Goal: Information Seeking & Learning: Check status

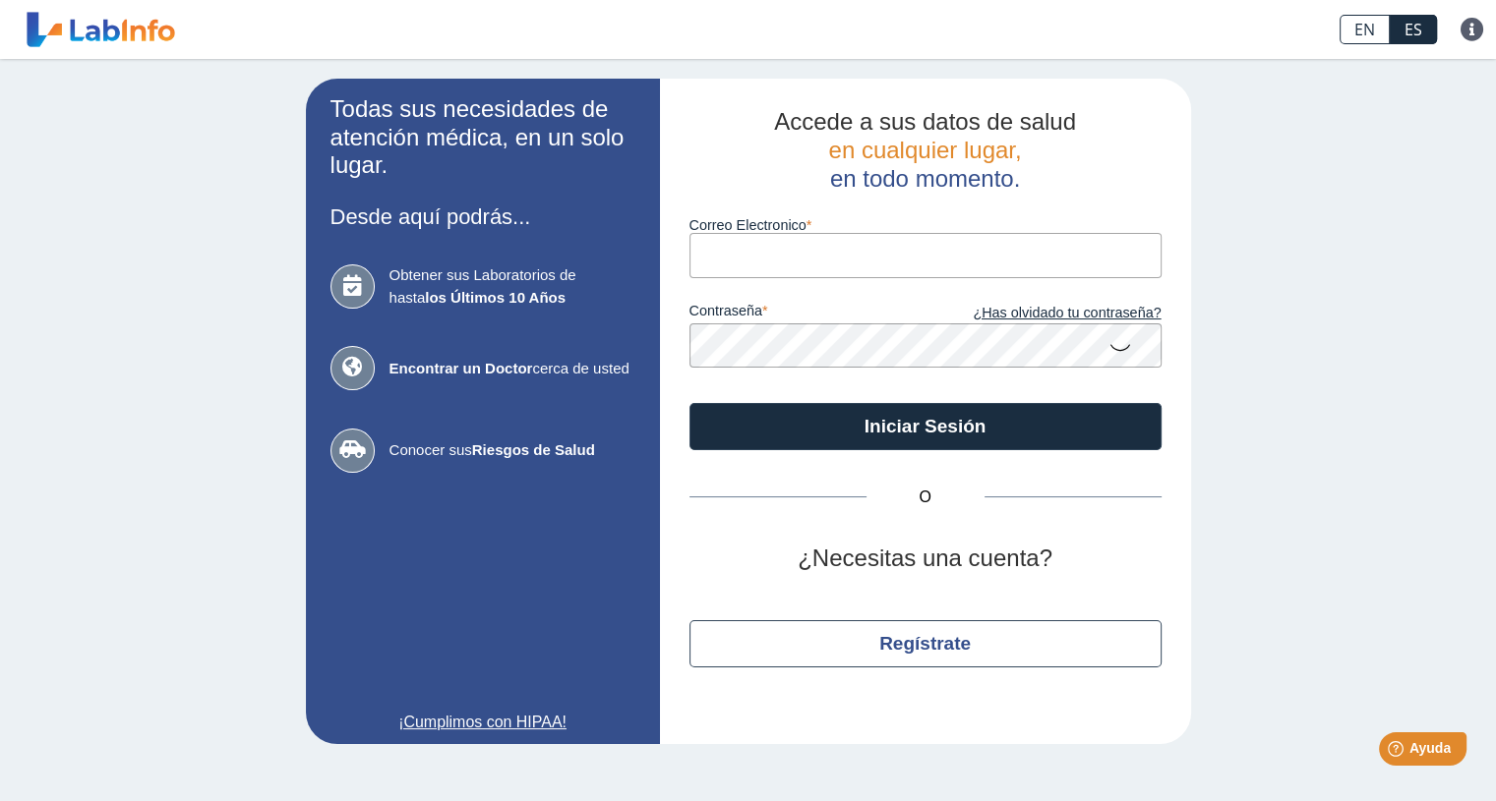
click at [735, 259] on input "Correo Electronico" at bounding box center [925, 255] width 472 height 44
type input "[EMAIL_ADDRESS][DOMAIN_NAME]"
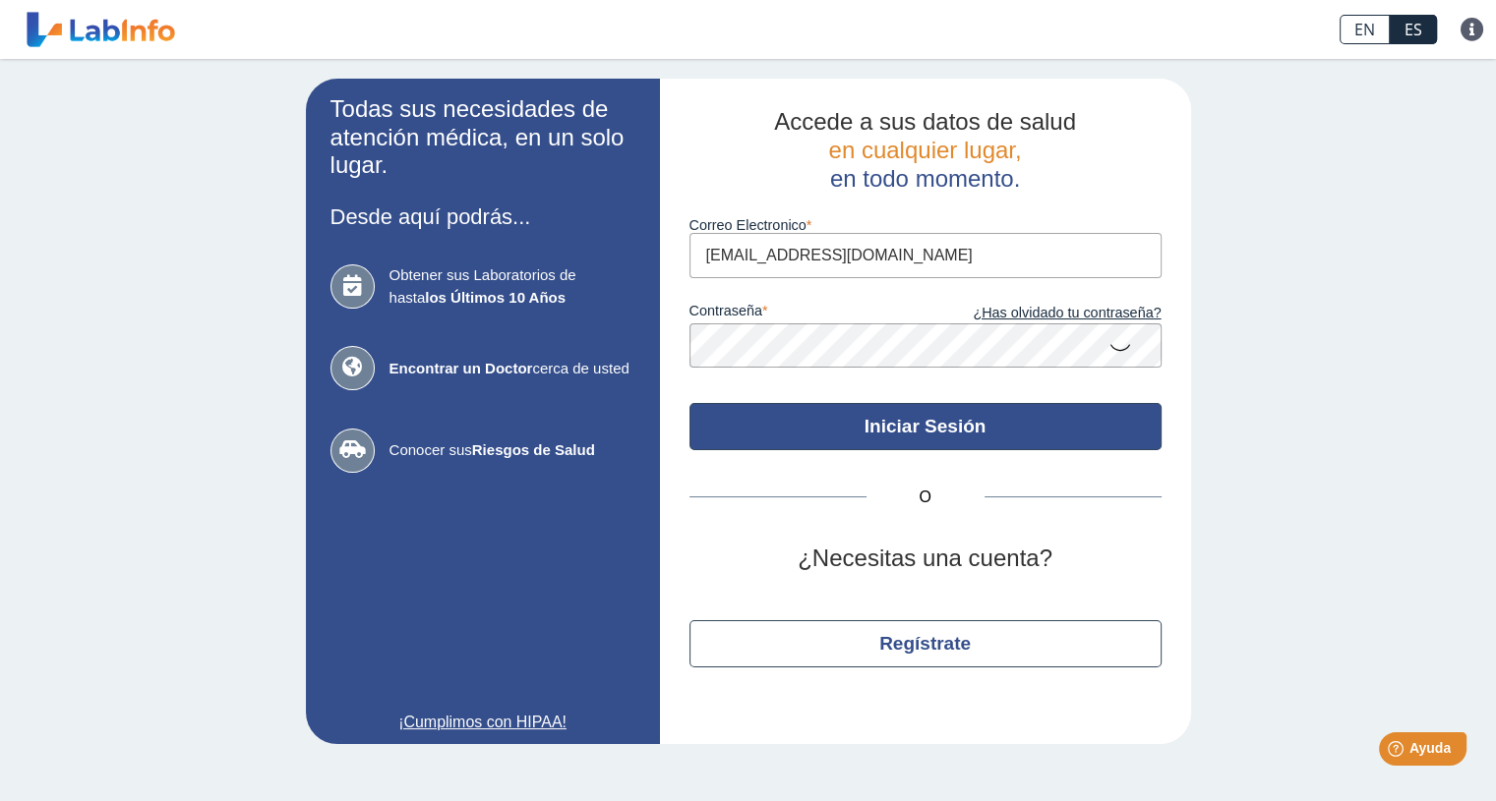
click at [877, 435] on button "Iniciar Sesión" at bounding box center [925, 426] width 472 height 47
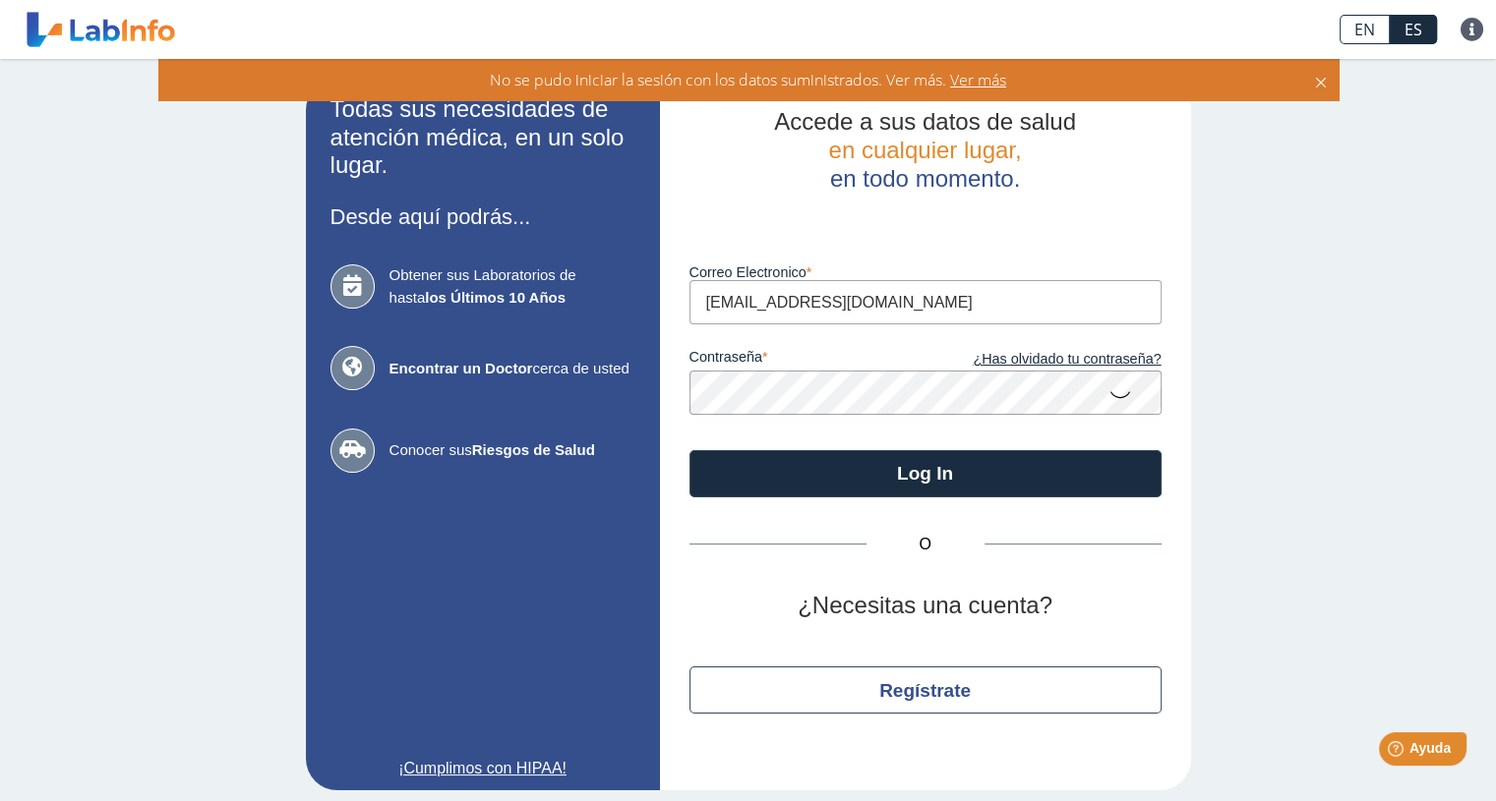
click at [1324, 85] on icon at bounding box center [1321, 80] width 16 height 22
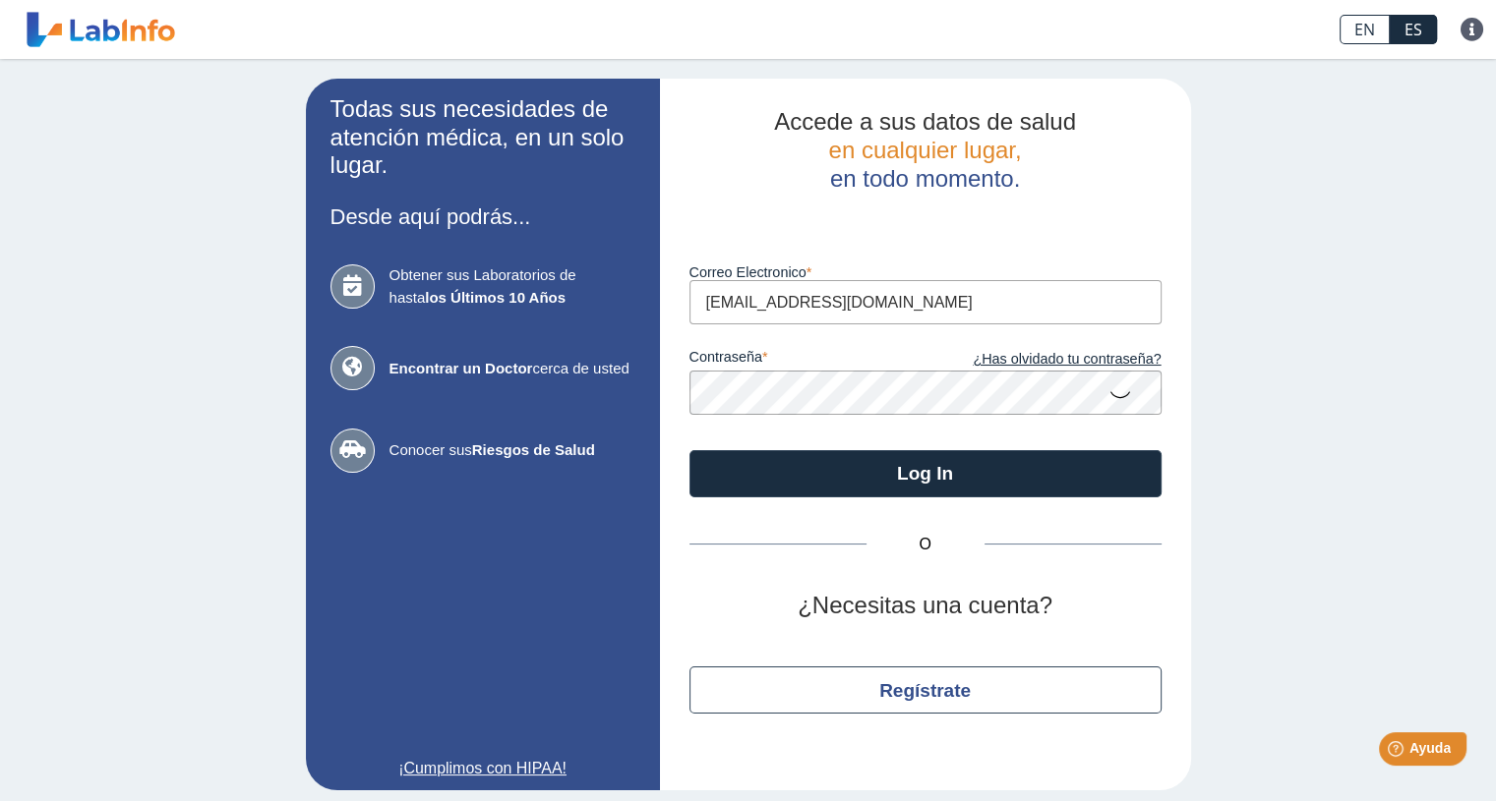
click at [622, 357] on app-login "Todas sus necesidades de atención médica, en un solo lugar. Desde aquí podrás..…" at bounding box center [748, 435] width 885 height 712
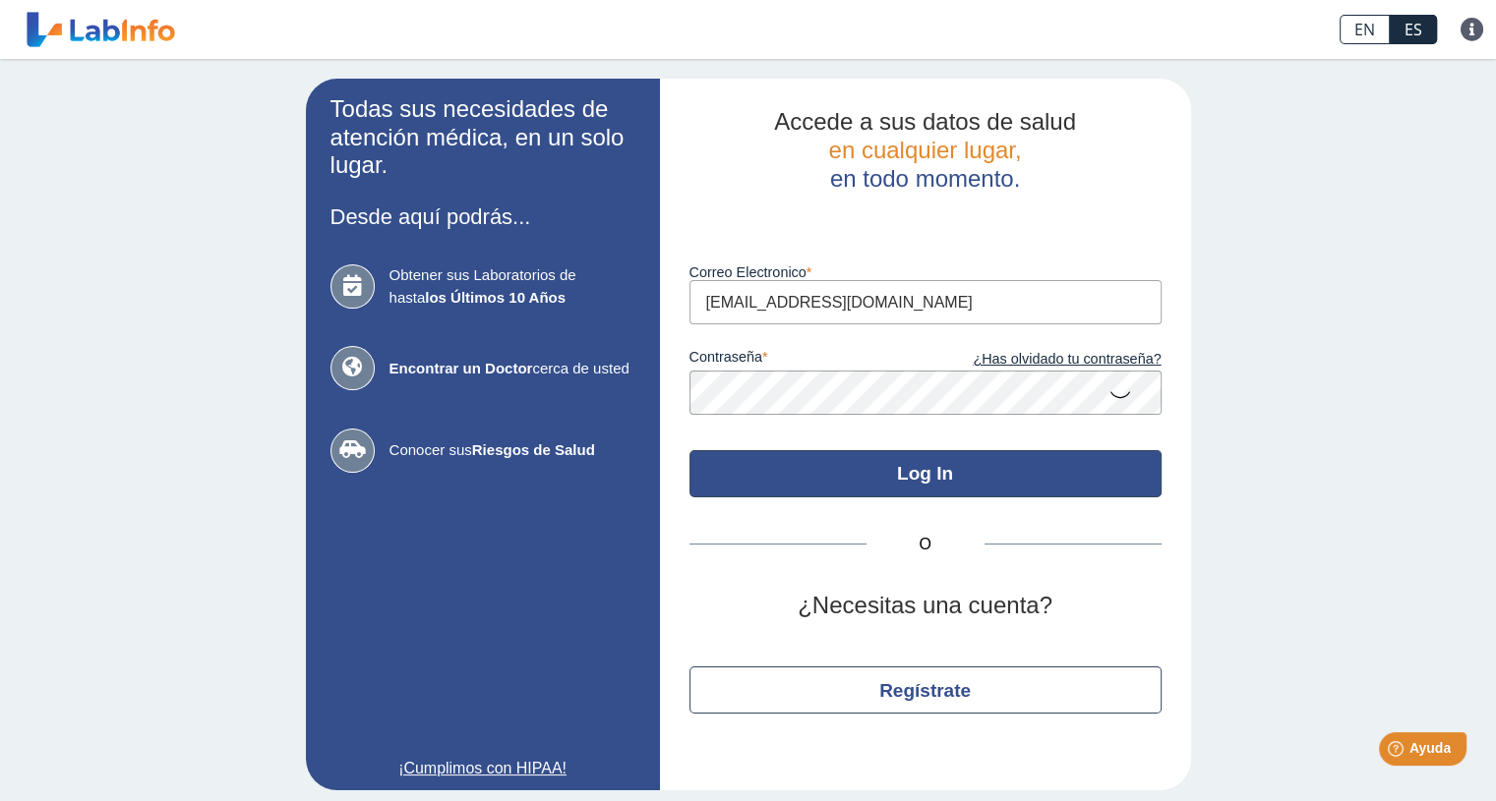
click at [759, 463] on button "Log In" at bounding box center [925, 473] width 472 height 47
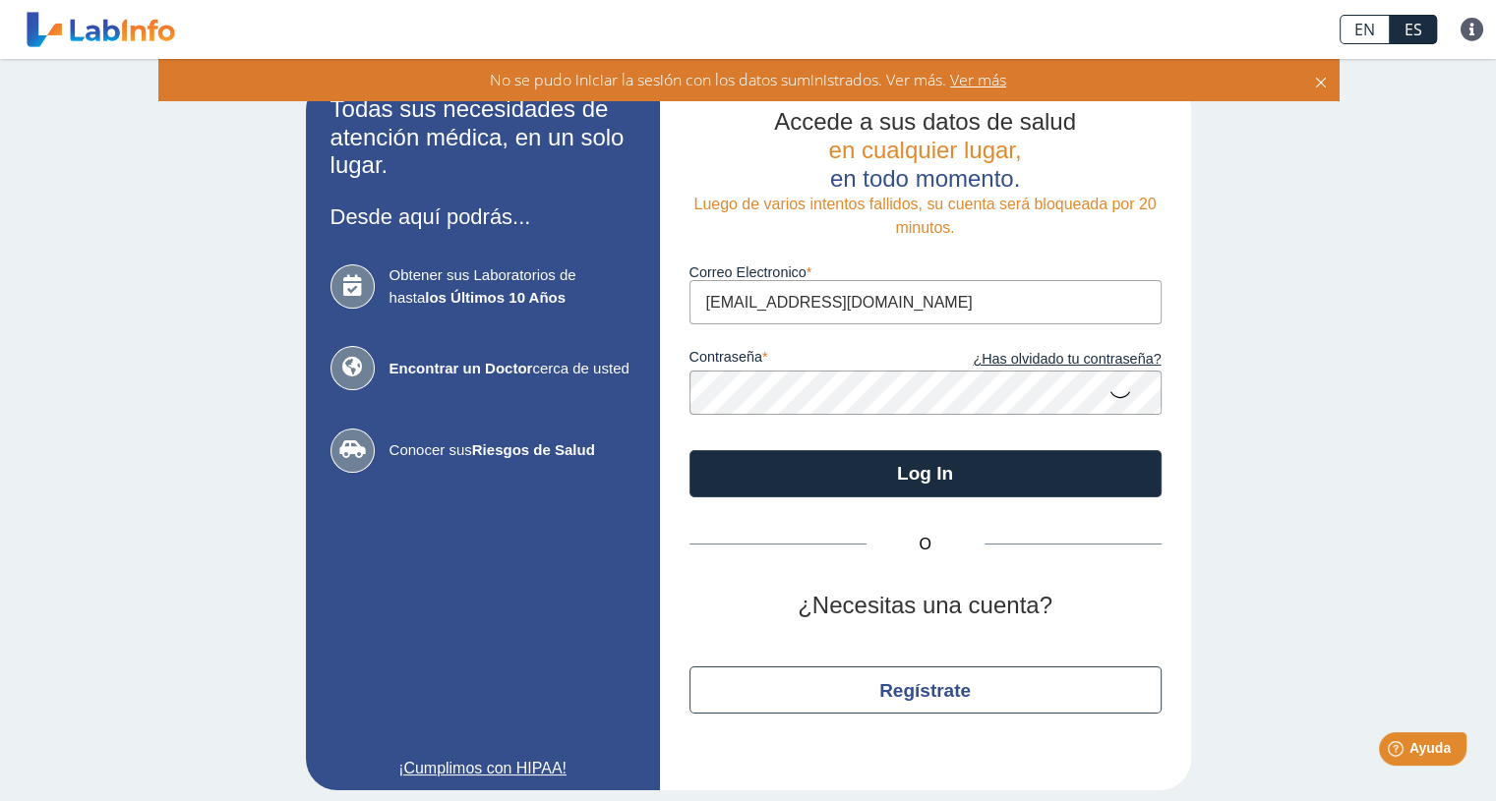
click at [1317, 89] on icon at bounding box center [1321, 80] width 16 height 22
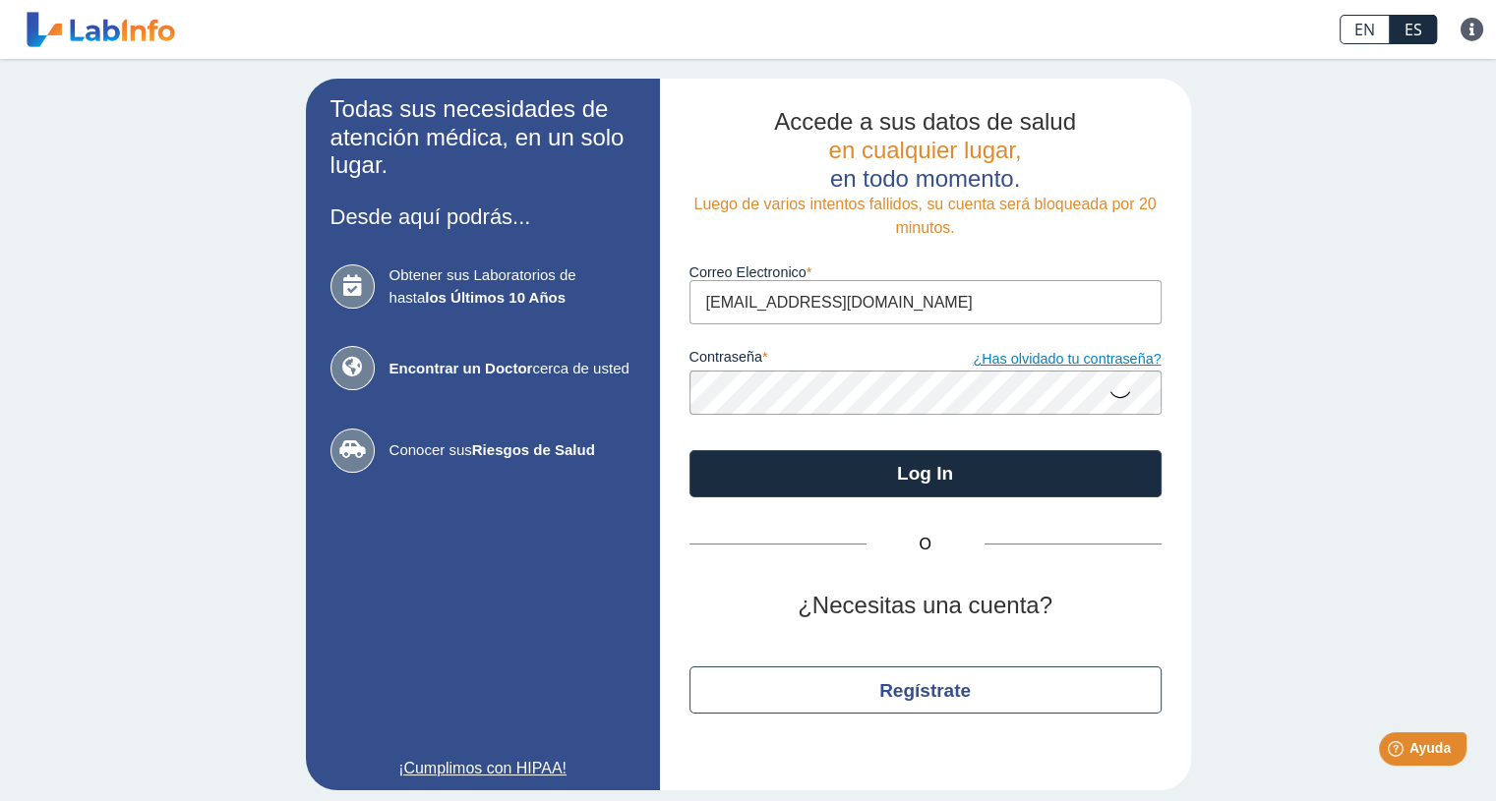
click at [1105, 359] on link "¿Has olvidado tu contraseña?" at bounding box center [1043, 360] width 236 height 22
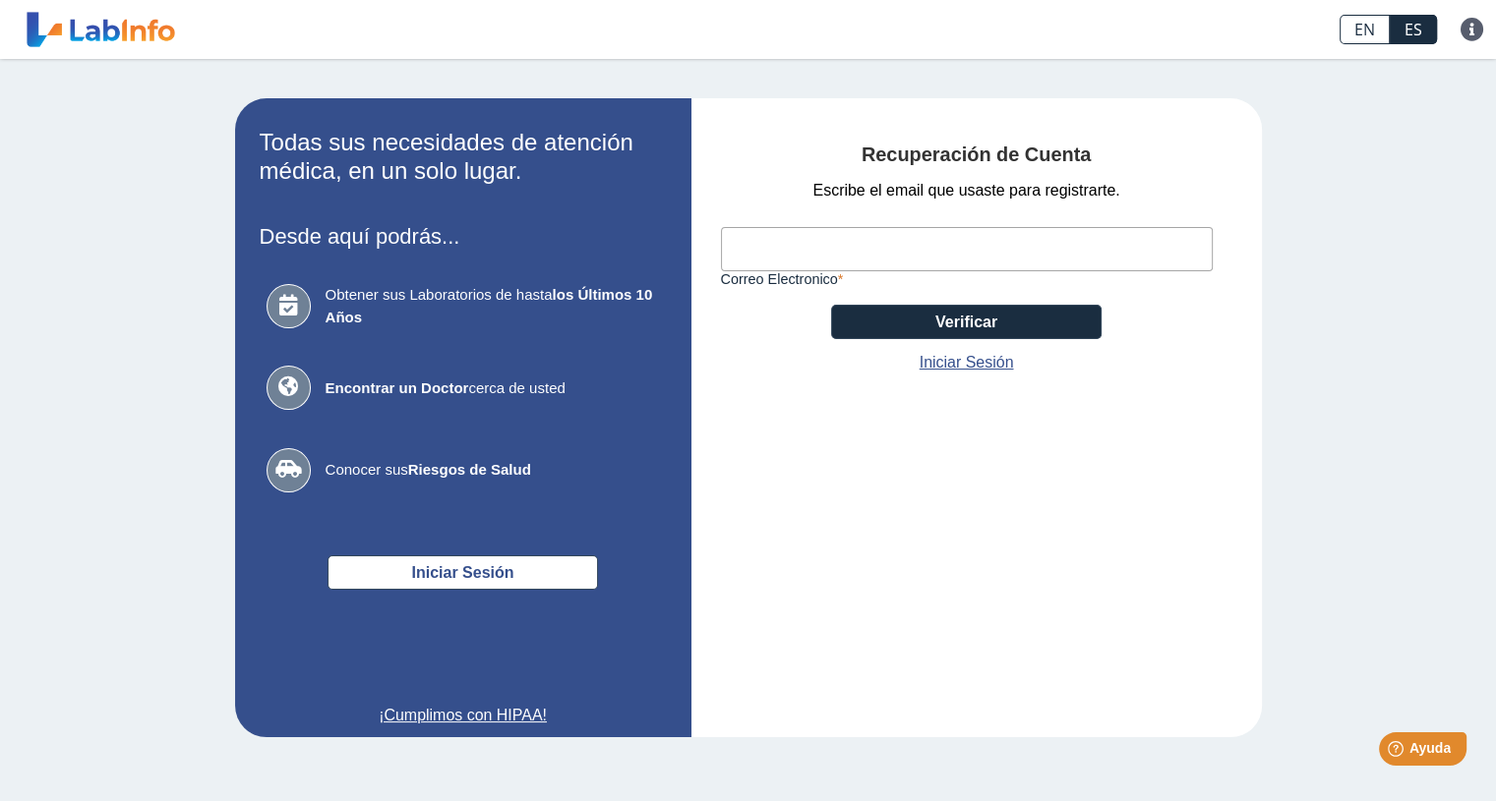
click at [939, 240] on input "Correo Electronico" at bounding box center [967, 249] width 492 height 44
type input "[EMAIL_ADDRESS][DOMAIN_NAME]"
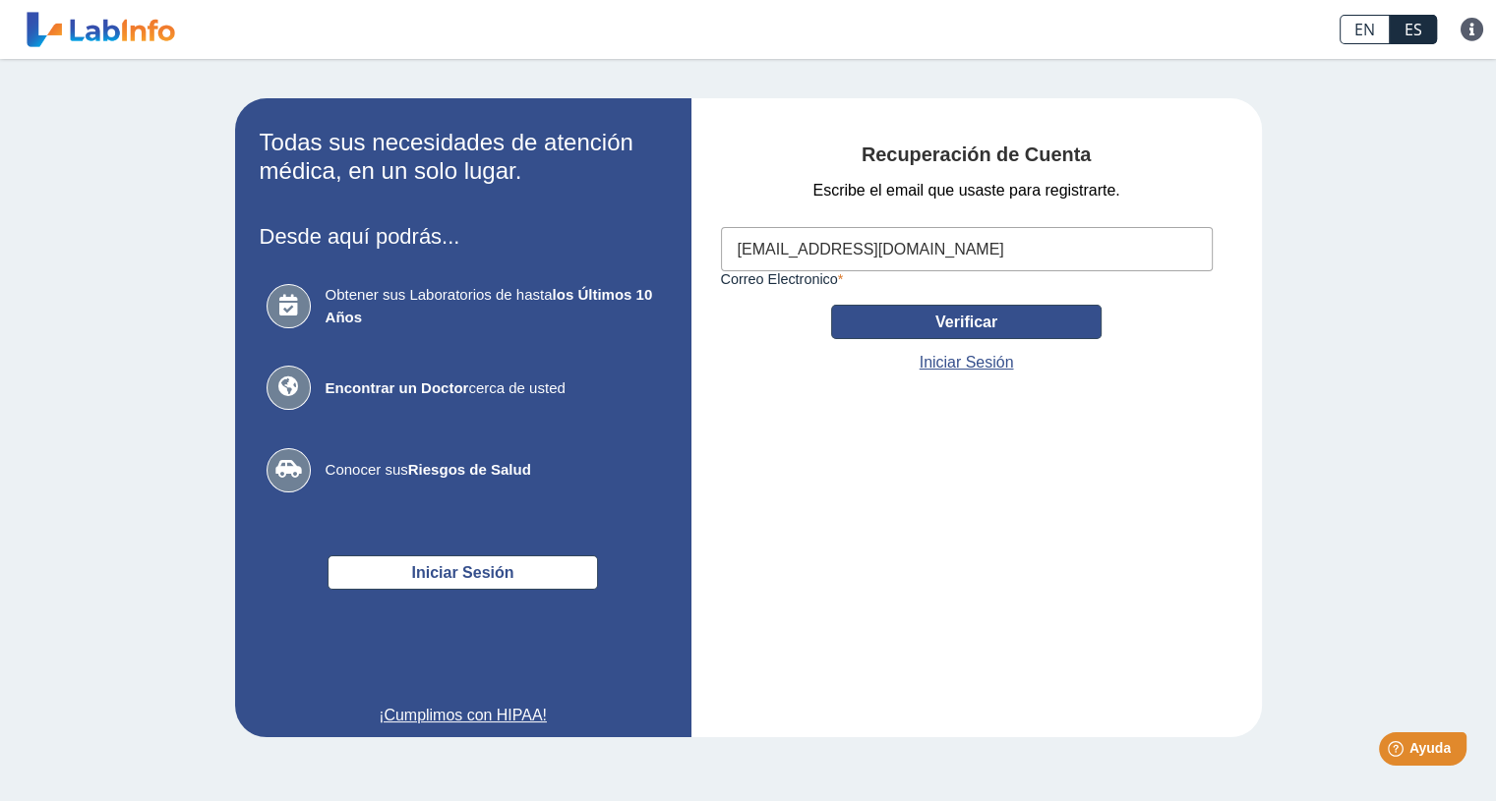
click at [930, 322] on button "Verificar" at bounding box center [966, 322] width 270 height 34
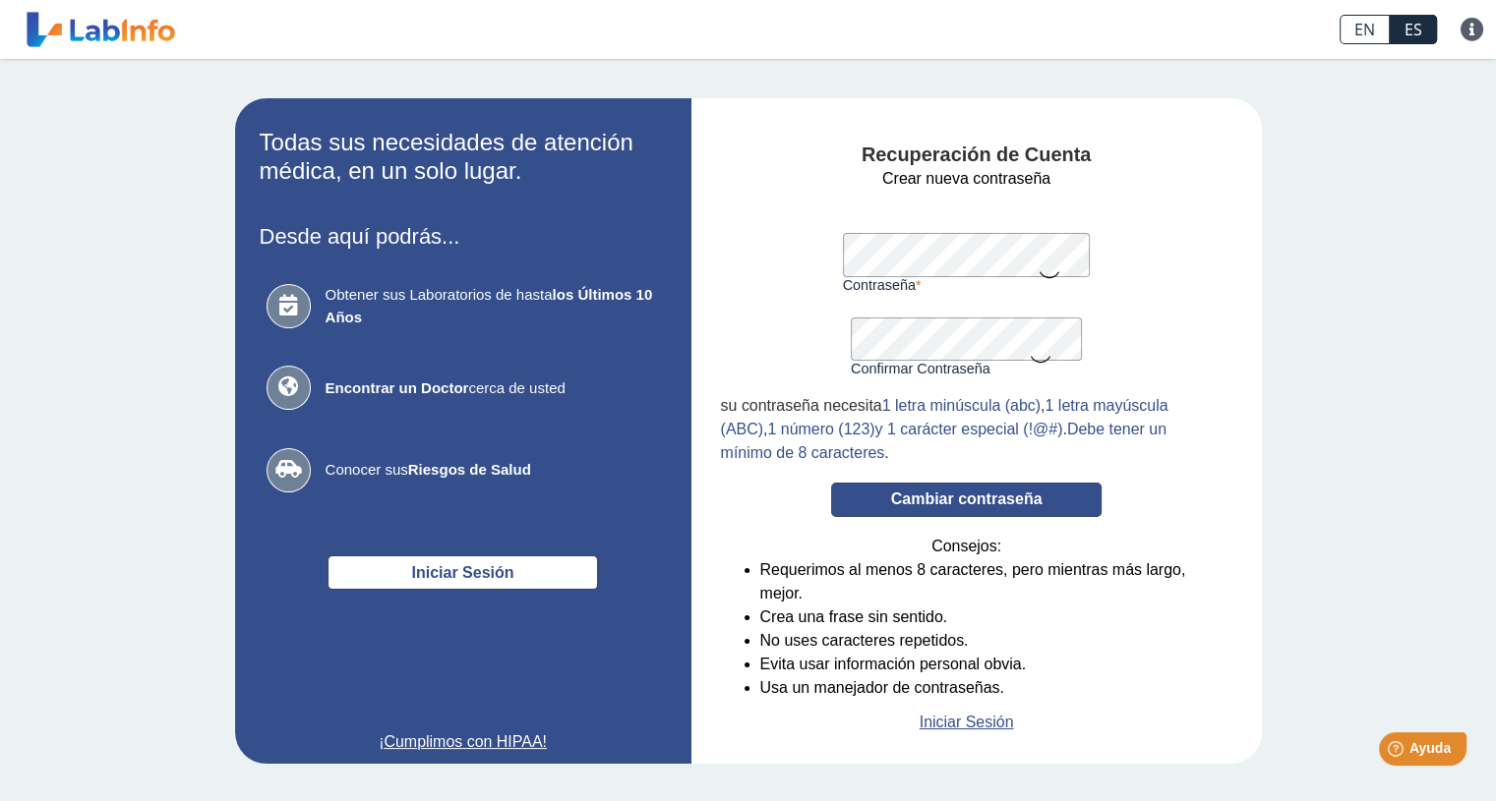
click at [1015, 495] on button "Cambiar contraseña" at bounding box center [966, 500] width 270 height 34
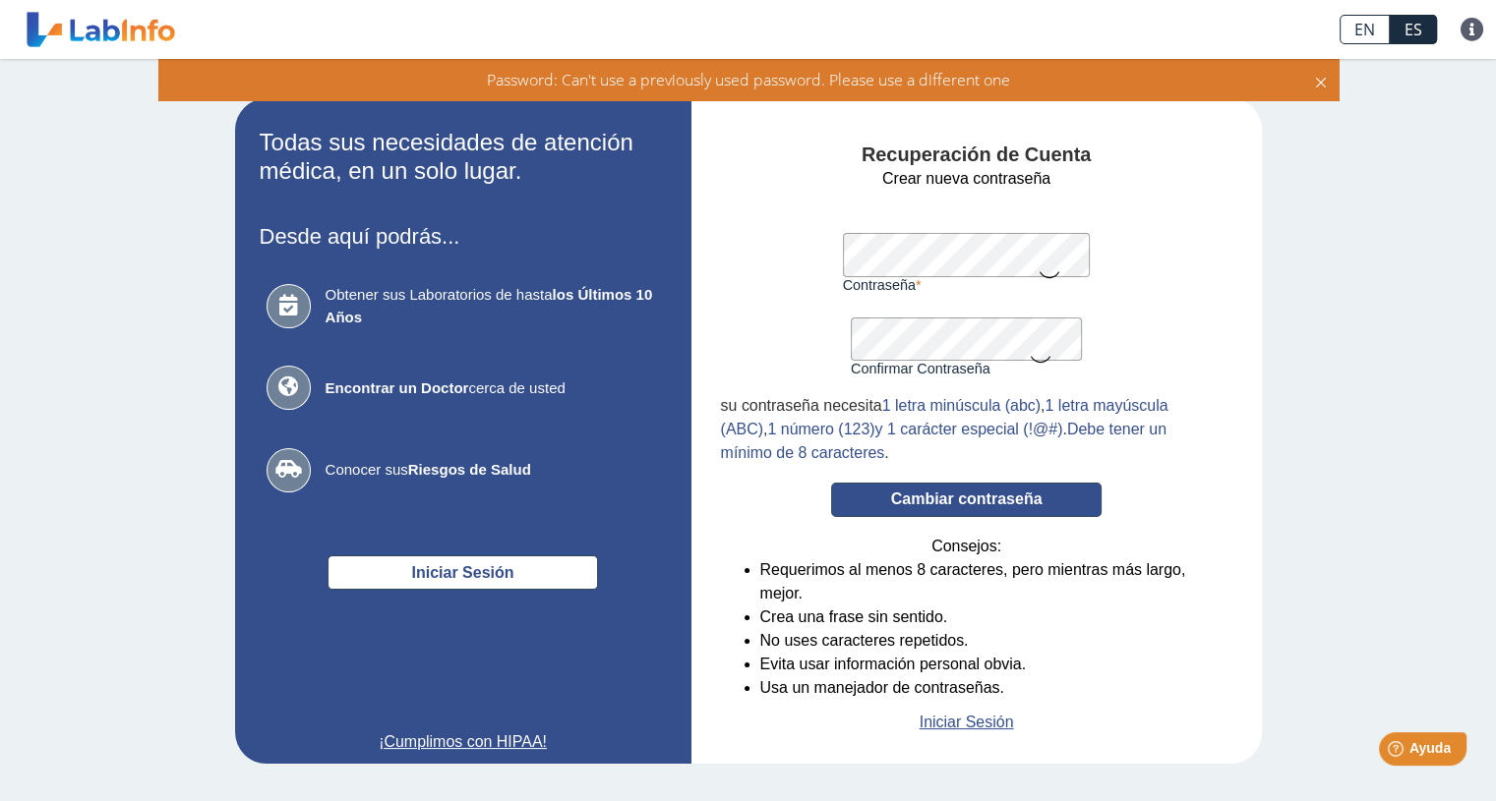
click at [944, 504] on button "Cambiar contraseña" at bounding box center [966, 500] width 270 height 34
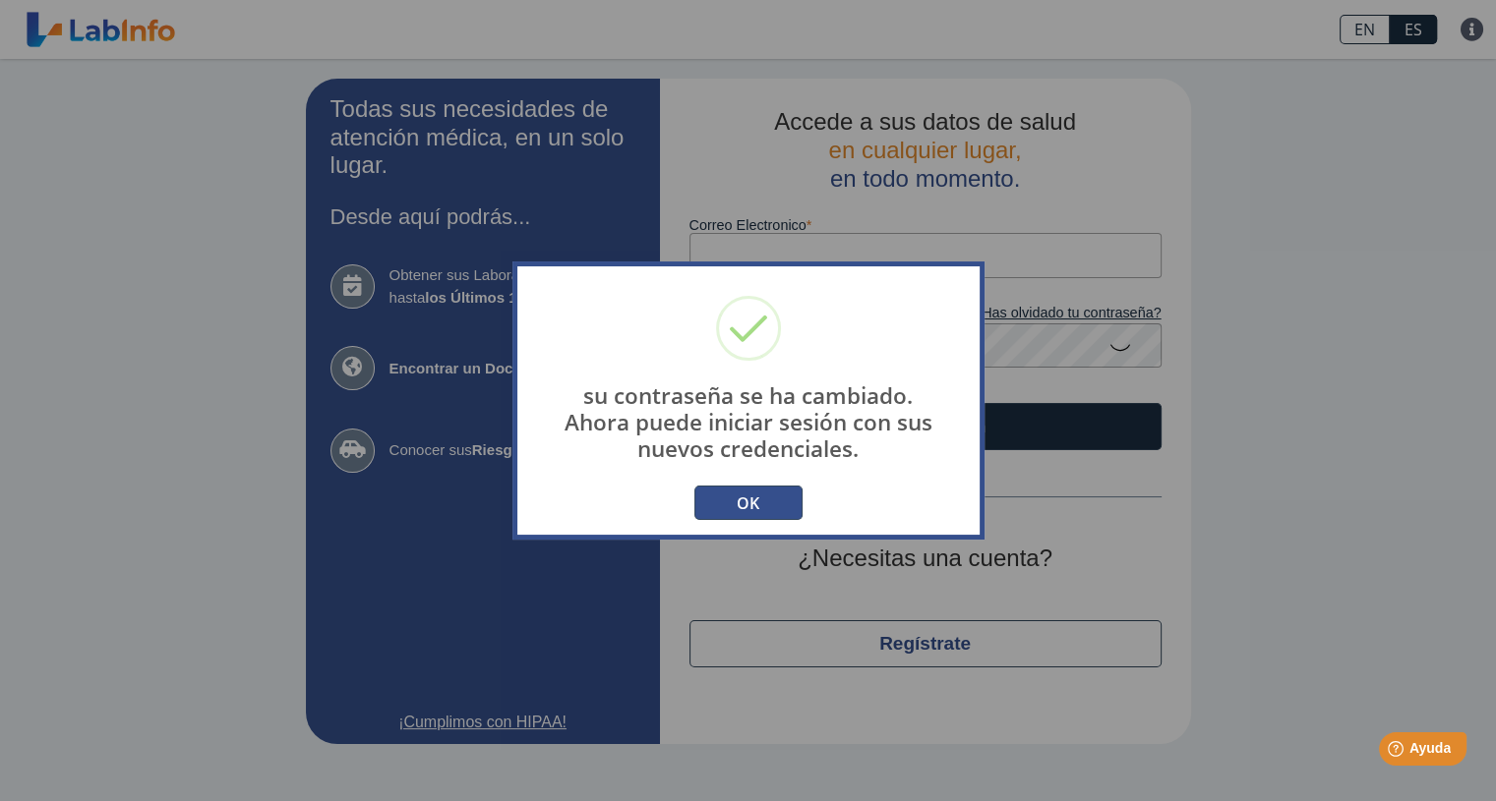
click at [750, 514] on button "OK" at bounding box center [748, 503] width 108 height 34
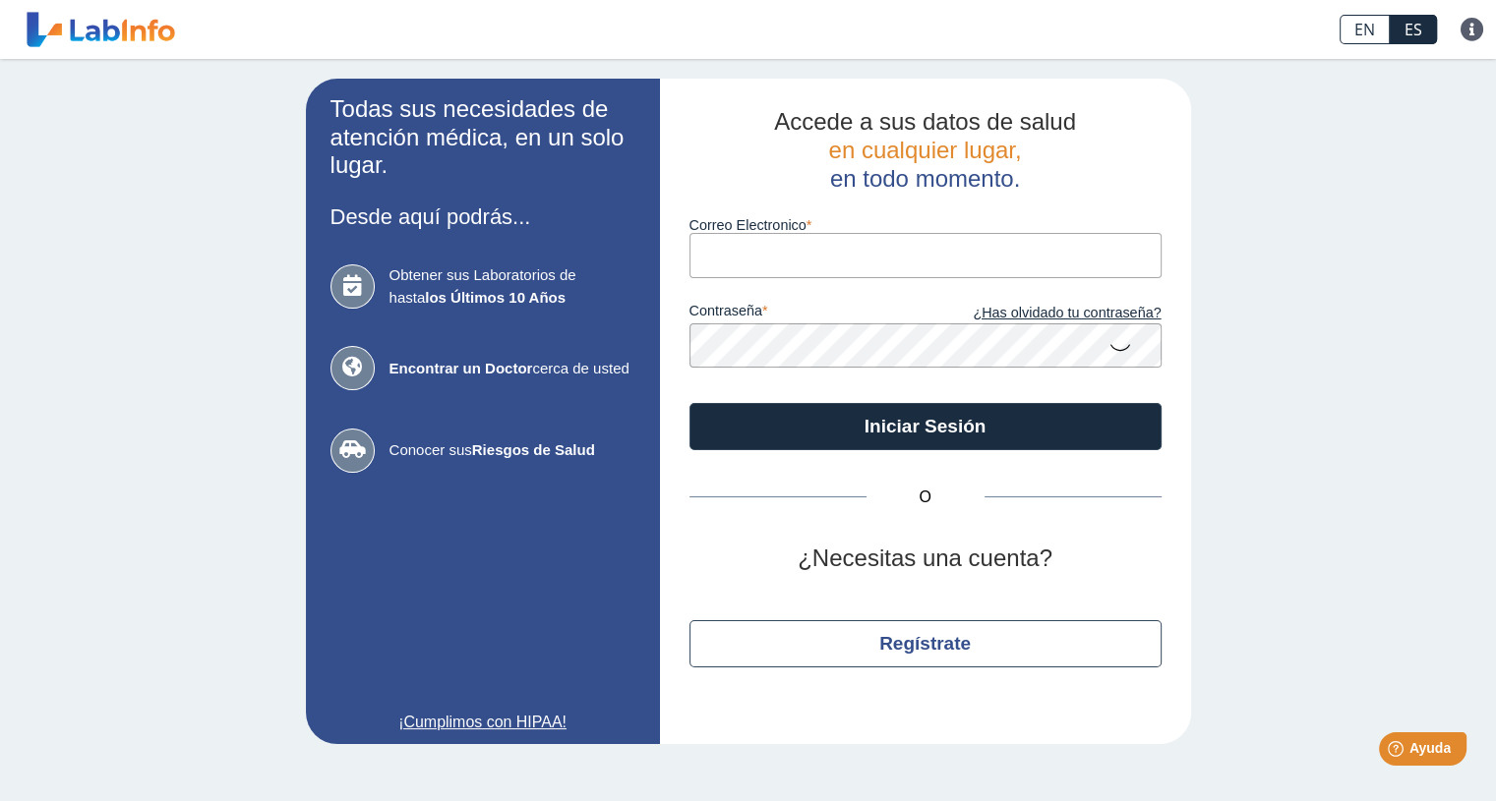
click at [751, 251] on input "Correo Electronico" at bounding box center [925, 255] width 472 height 44
type input "[EMAIL_ADDRESS][DOMAIN_NAME]"
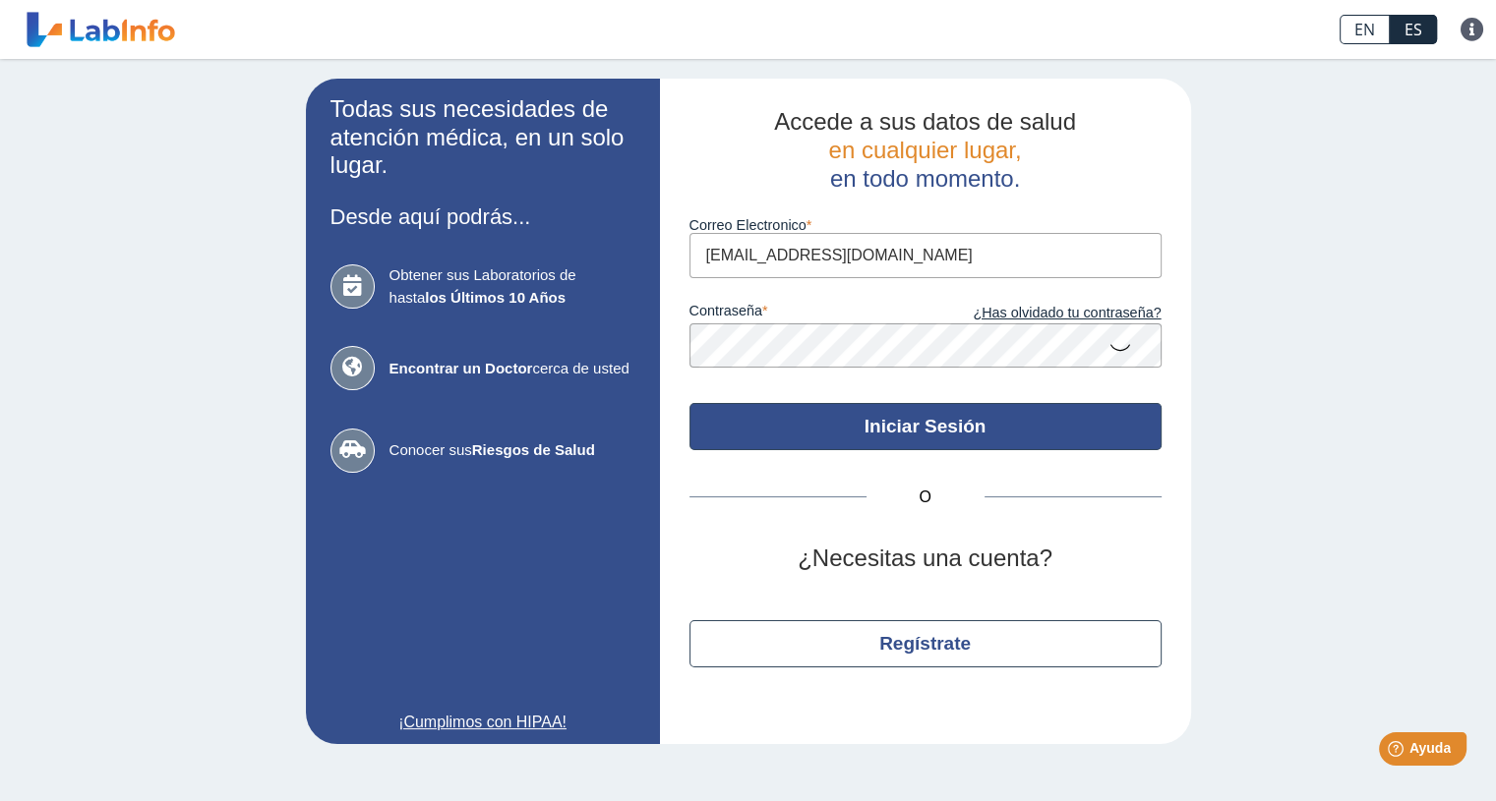
click at [952, 432] on button "Iniciar Sesión" at bounding box center [925, 426] width 472 height 47
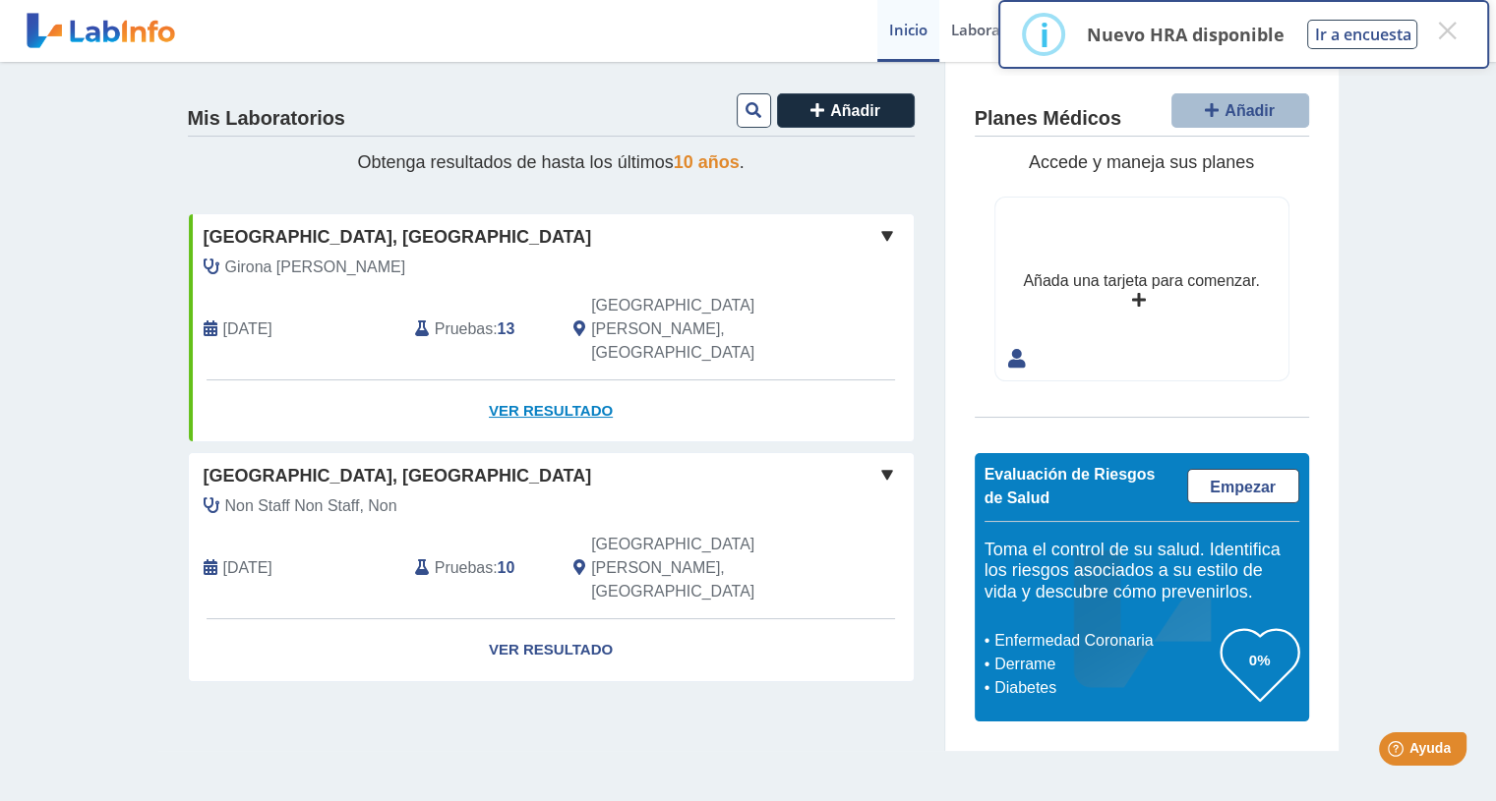
click at [531, 381] on link "Ver Resultado" at bounding box center [551, 412] width 725 height 62
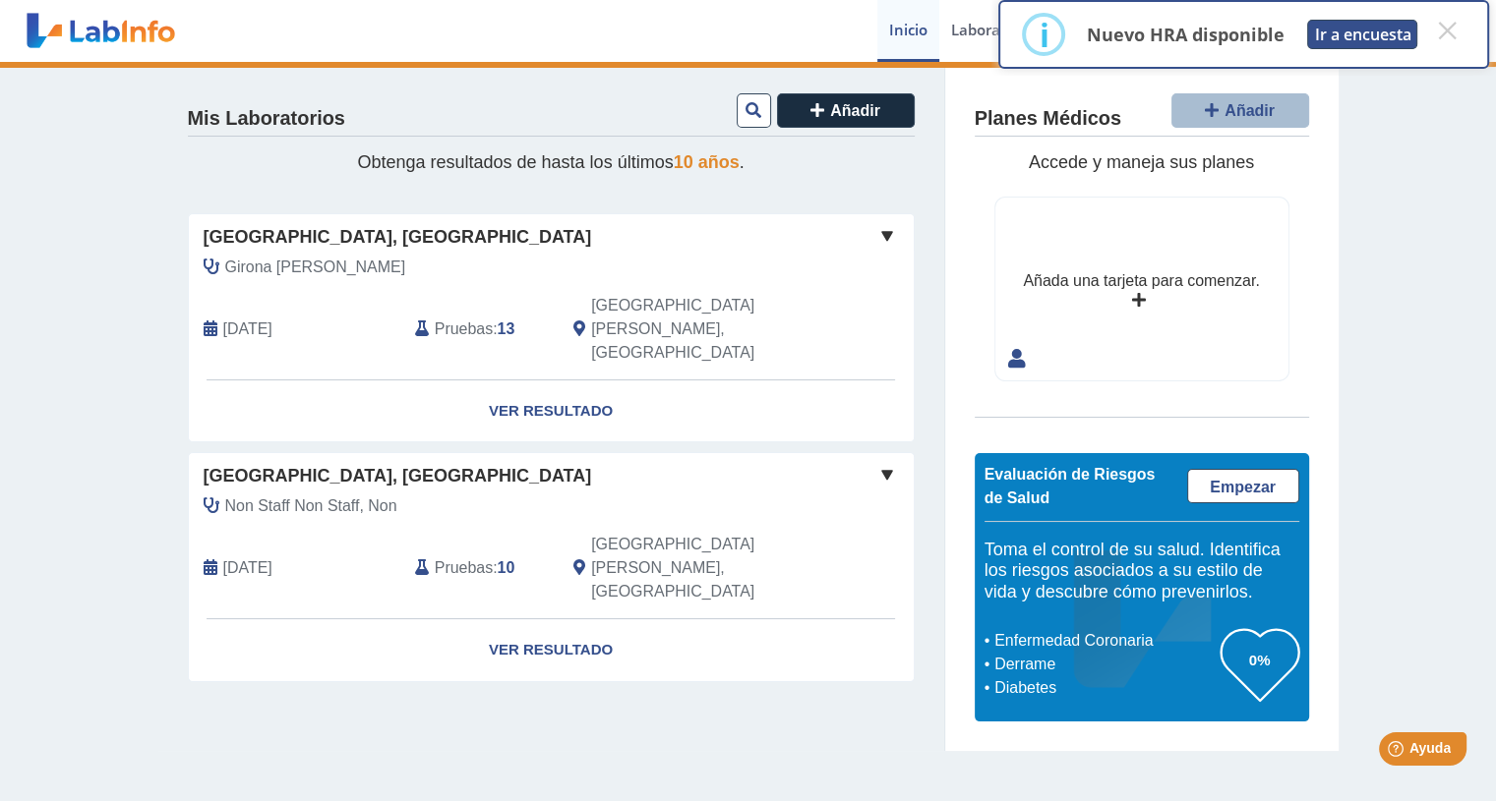
click at [1385, 38] on button "Ir a encuesta" at bounding box center [1362, 34] width 110 height 29
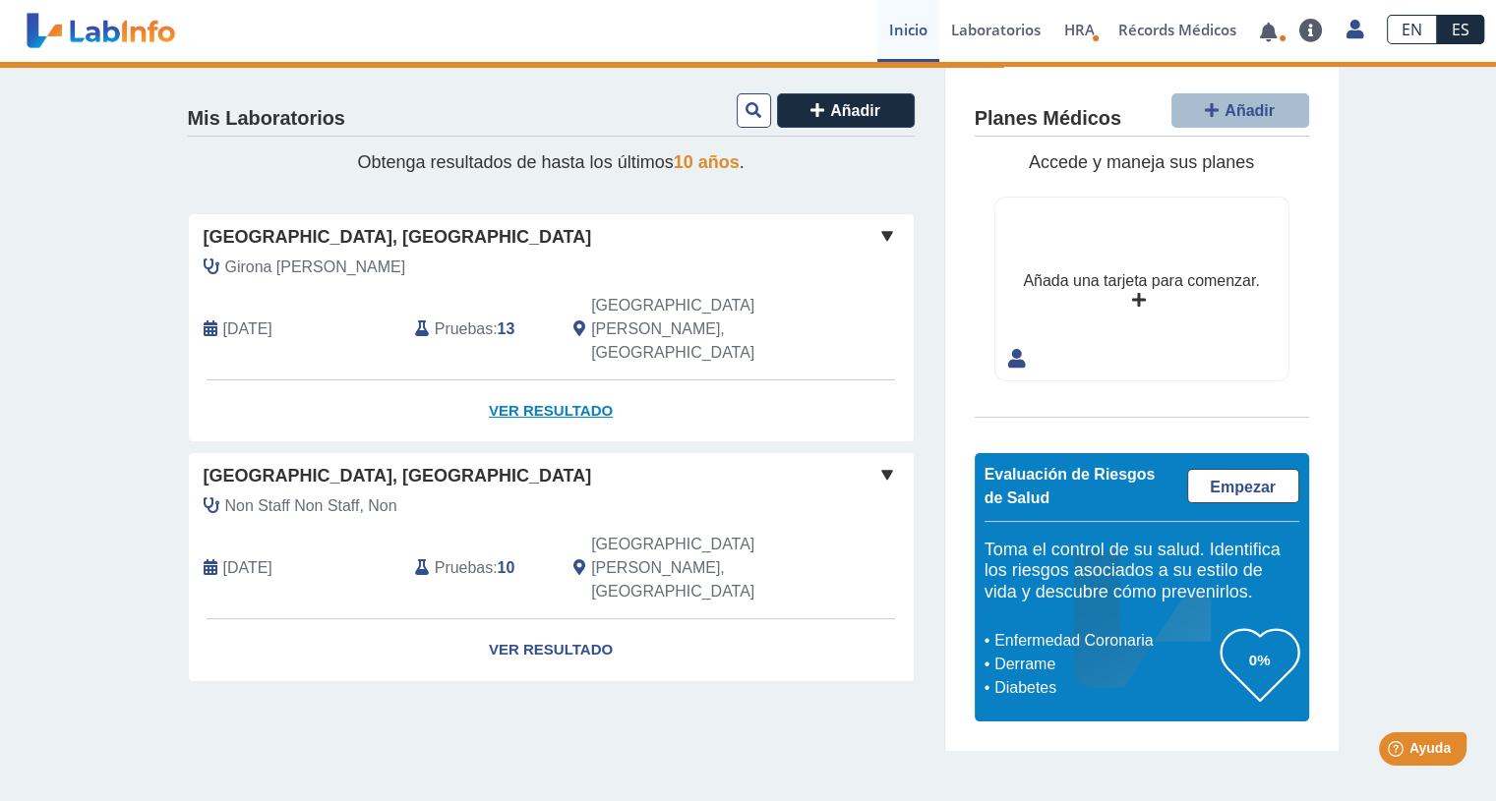
click at [514, 381] on link "Ver Resultado" at bounding box center [551, 412] width 725 height 62
click at [543, 381] on link "Ver Resultado" at bounding box center [551, 412] width 725 height 62
click at [559, 381] on link "Ver Resultado" at bounding box center [551, 412] width 725 height 62
click at [883, 235] on span at bounding box center [887, 236] width 24 height 24
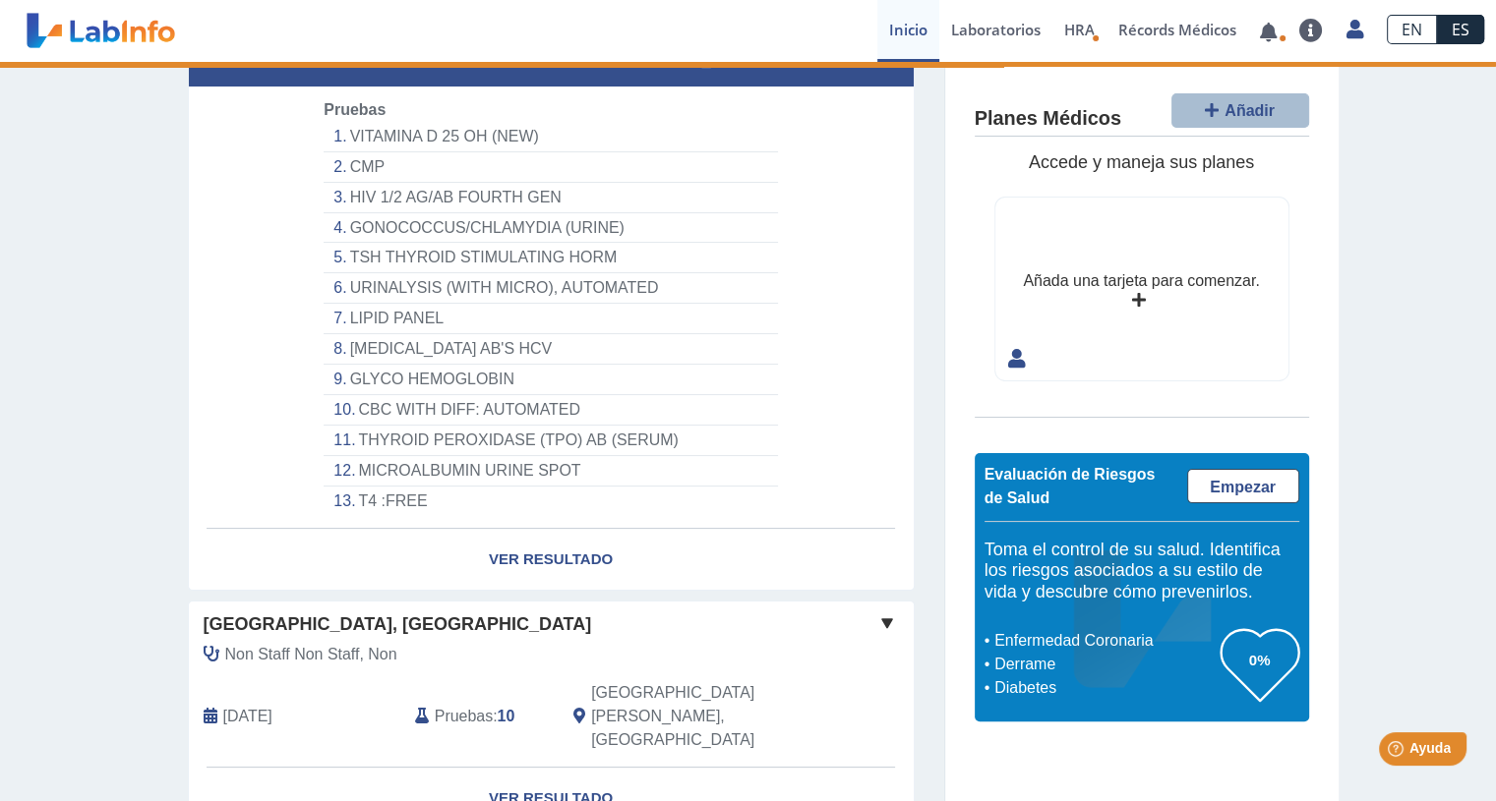
scroll to position [294, 0]
click at [505, 528] on link "Ver Resultado" at bounding box center [551, 559] width 725 height 62
click at [503, 528] on link "Ver Resultado" at bounding box center [551, 559] width 725 height 62
click at [594, 425] on li "THYROID PEROXIDASE (TPO) AB (SERUM)" at bounding box center [550, 440] width 453 height 30
click at [421, 425] on li "THYROID PEROXIDASE (TPO) AB (SERUM)" at bounding box center [550, 440] width 453 height 30
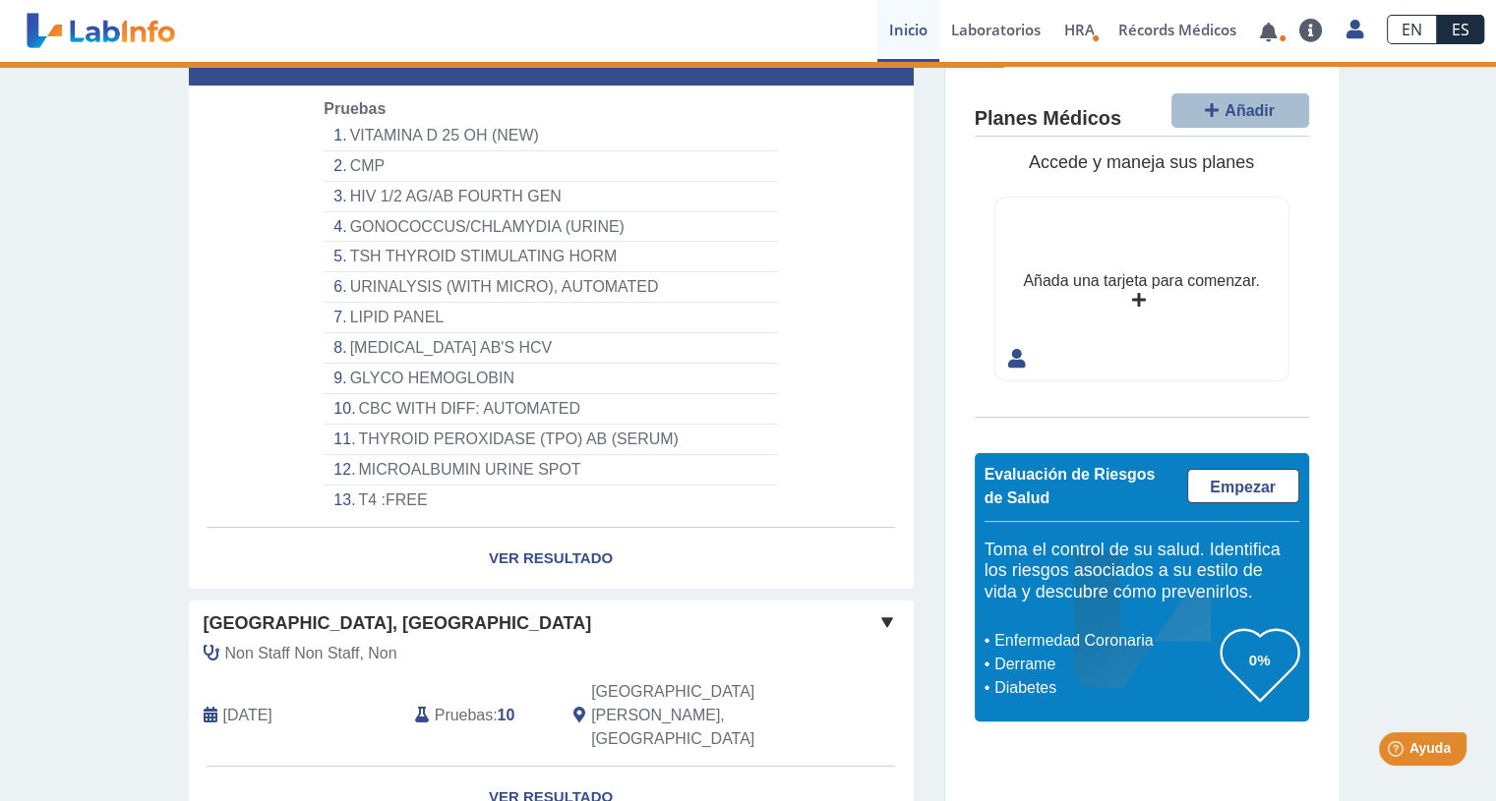
click at [421, 425] on li "THYROID PEROXIDASE (TPO) AB (SERUM)" at bounding box center [550, 440] width 453 height 30
drag, startPoint x: 421, startPoint y: 390, endPoint x: 428, endPoint y: 380, distance: 12.8
click at [428, 425] on li "THYROID PEROXIDASE (TPO) AB (SERUM)" at bounding box center [550, 440] width 453 height 30
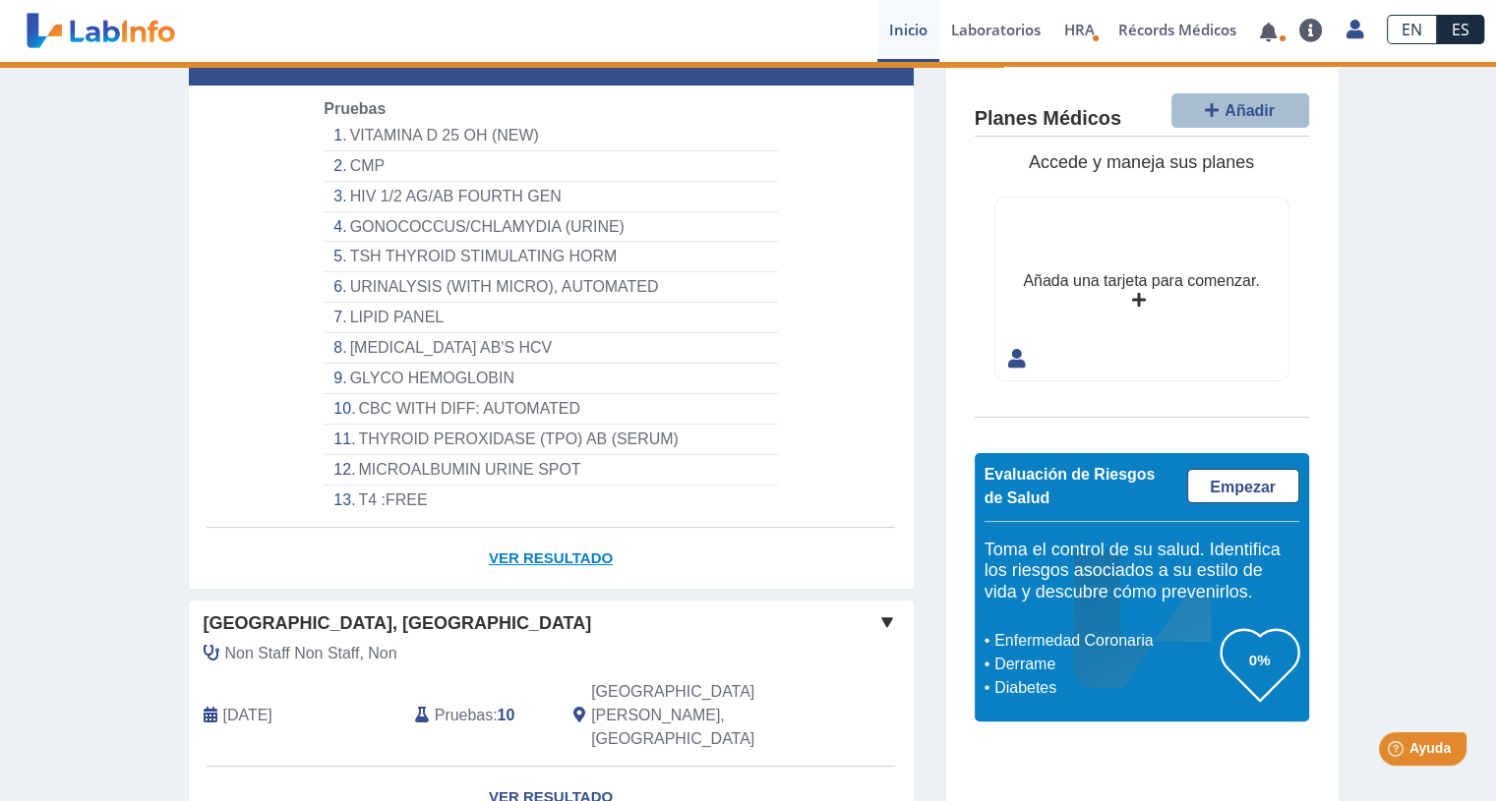
click at [561, 528] on link "Ver Resultado" at bounding box center [551, 559] width 725 height 62
click at [528, 528] on link "Ver Resultado" at bounding box center [551, 559] width 725 height 62
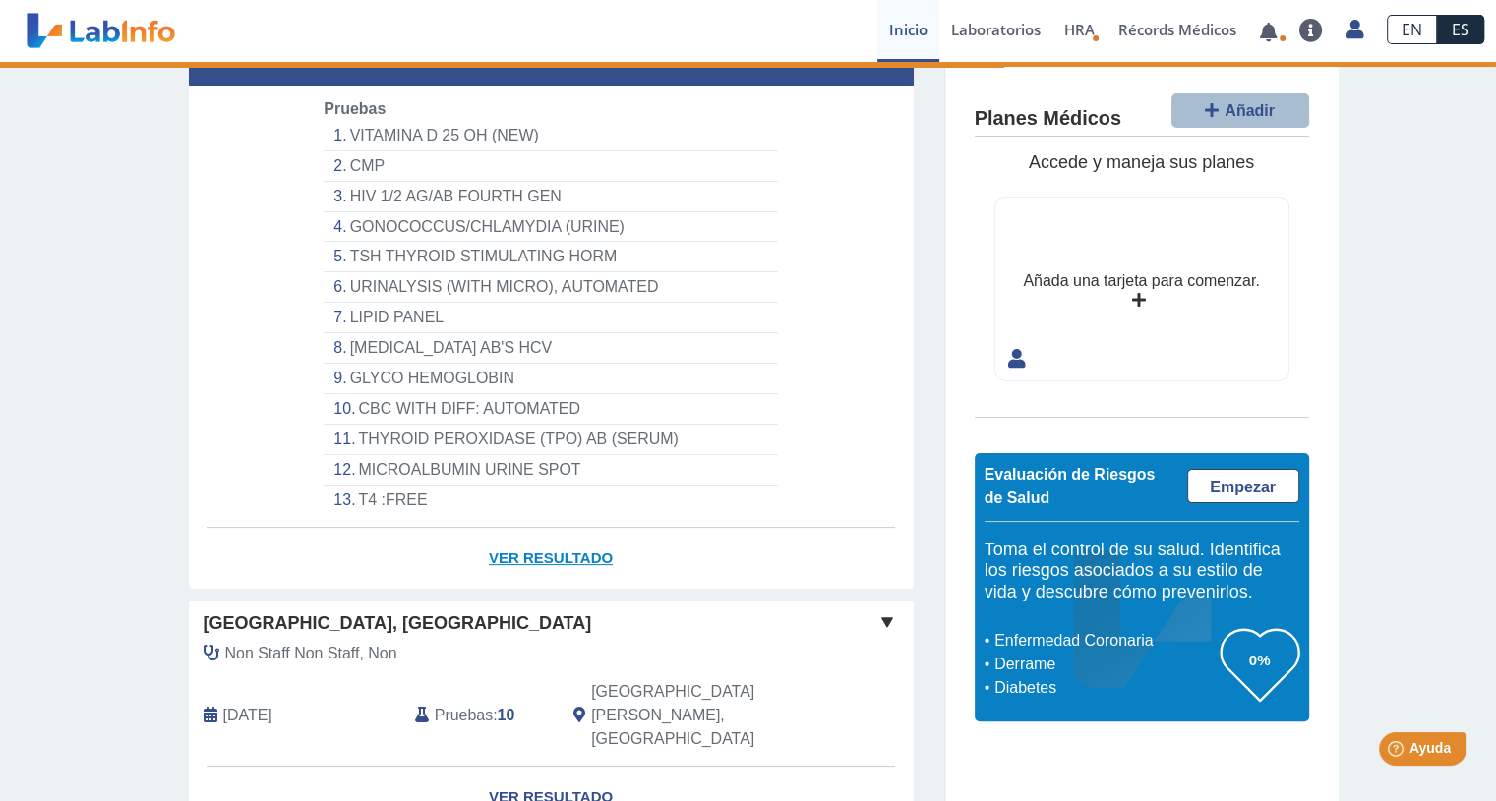
click at [528, 528] on link "Ver Resultado" at bounding box center [551, 559] width 725 height 62
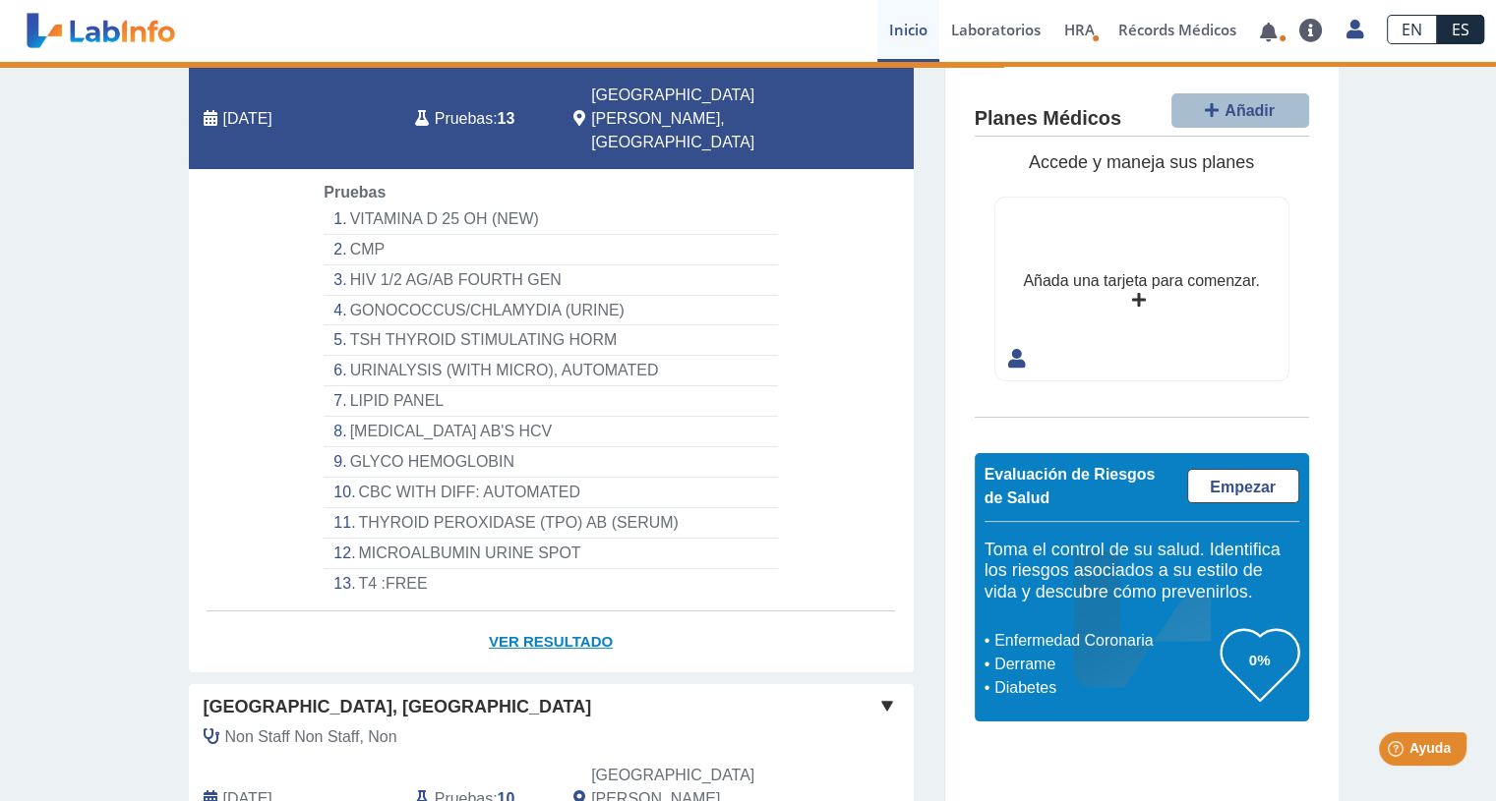
scroll to position [0, 0]
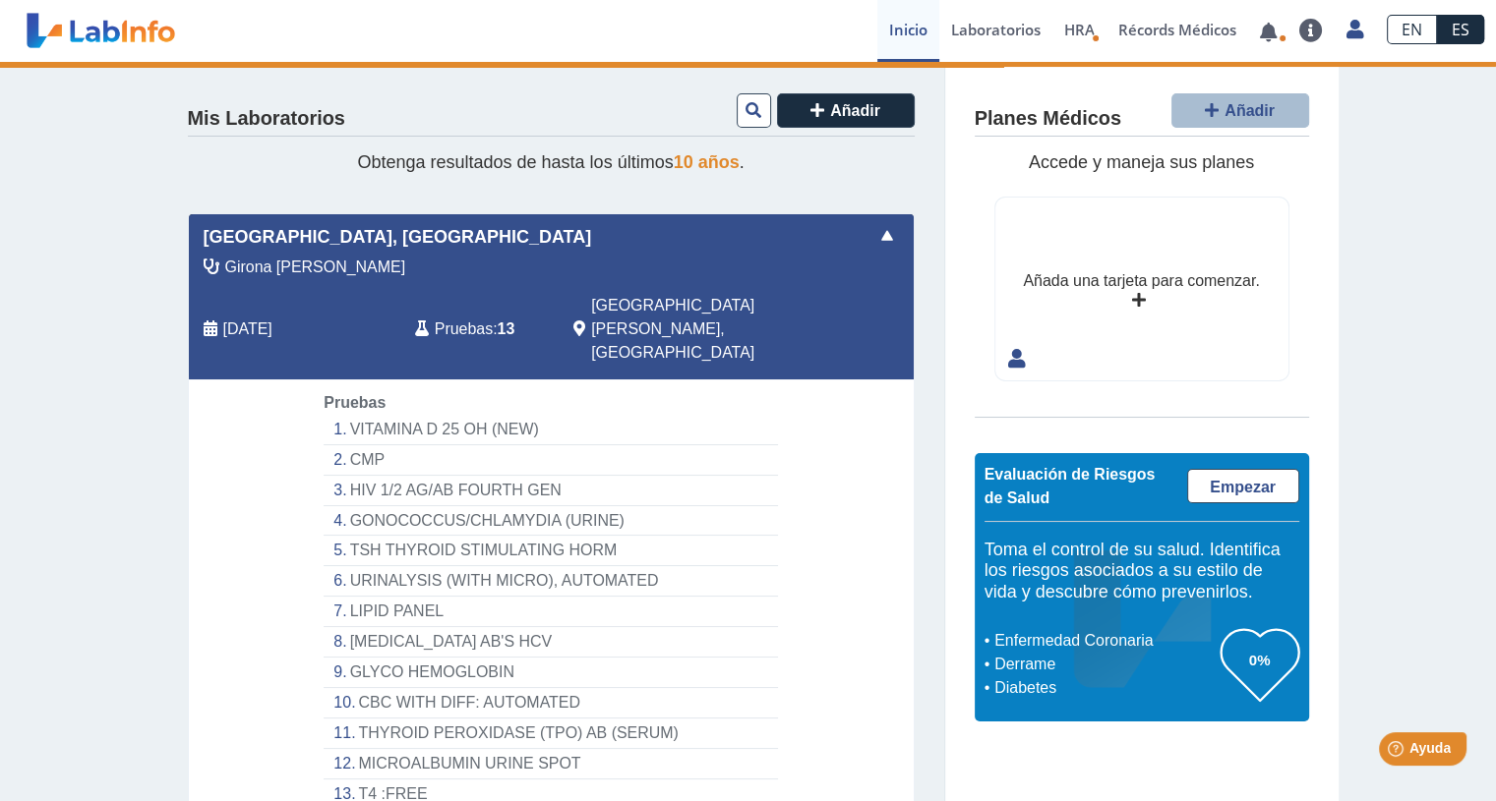
click at [353, 286] on div "Girona [PERSON_NAME] [DATE] Pruebas : 13 [GEOGRAPHIC_DATA][PERSON_NAME], [GEOGR…" at bounding box center [506, 318] width 665 height 124
click at [373, 415] on li "VITAMINA D 25 OH (NEW)" at bounding box center [550, 430] width 453 height 30
click at [417, 506] on li "GONOCOCCUS/CHLAMYDIA (URINE)" at bounding box center [550, 521] width 453 height 30
click at [436, 536] on li "TSH THYROID STIMULATING HORM" at bounding box center [550, 551] width 453 height 30
click at [881, 241] on span at bounding box center [887, 236] width 24 height 24
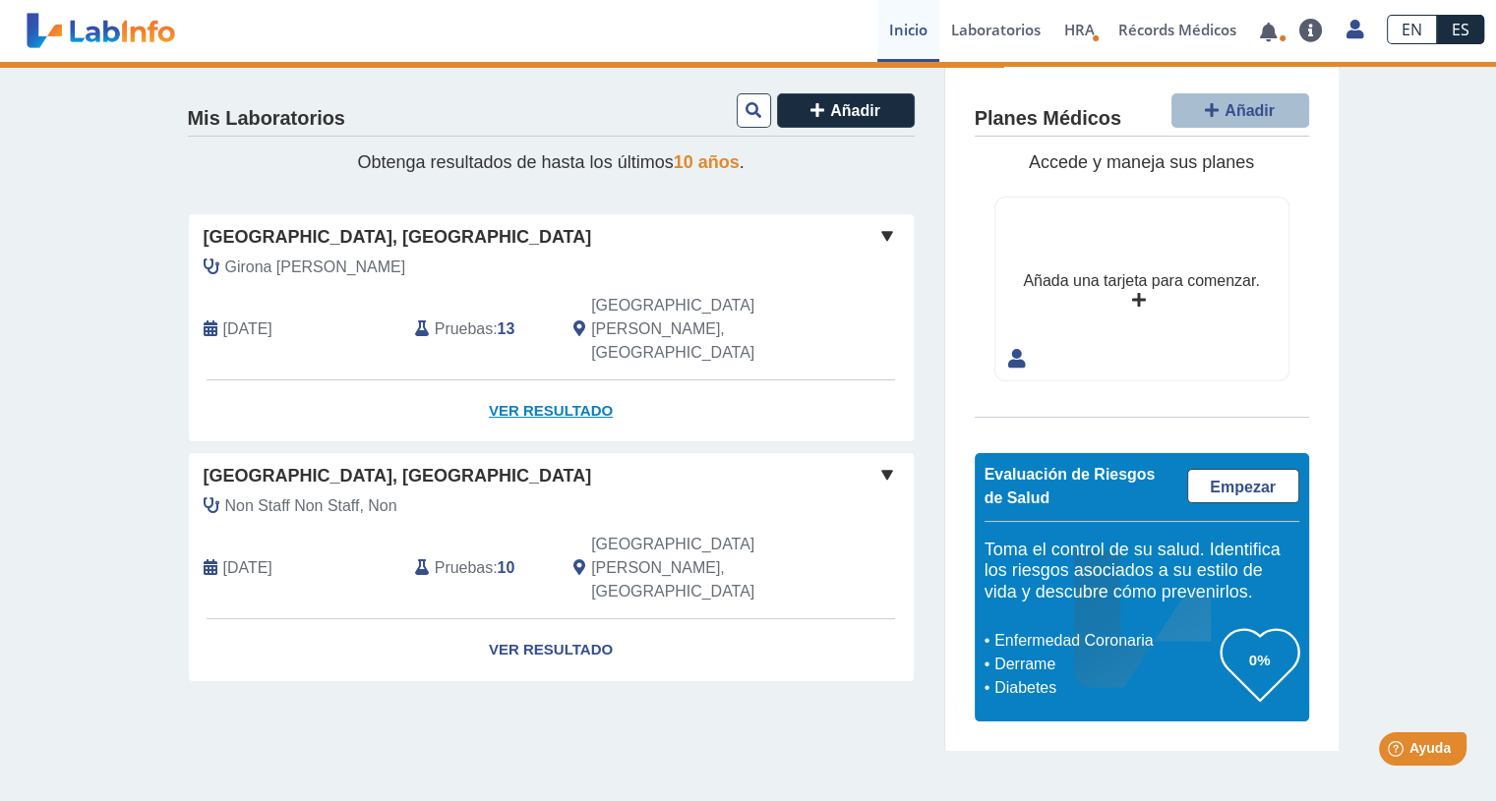
click at [569, 381] on link "Ver Resultado" at bounding box center [551, 412] width 725 height 62
click at [514, 381] on link "Ver Resultado" at bounding box center [551, 412] width 725 height 62
click at [512, 381] on link "Ver Resultado" at bounding box center [551, 412] width 725 height 62
